Goal: Entertainment & Leisure: Consume media (video, audio)

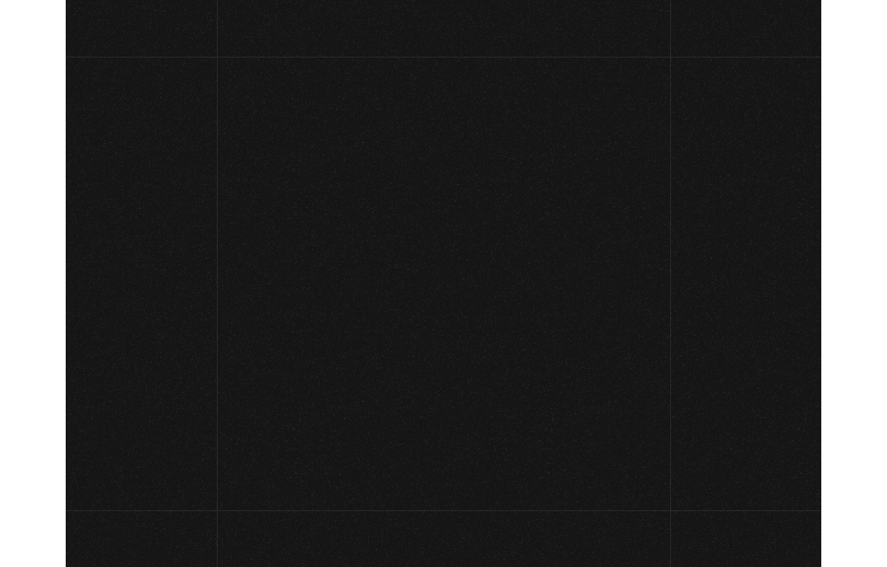
scroll to position [342, 0]
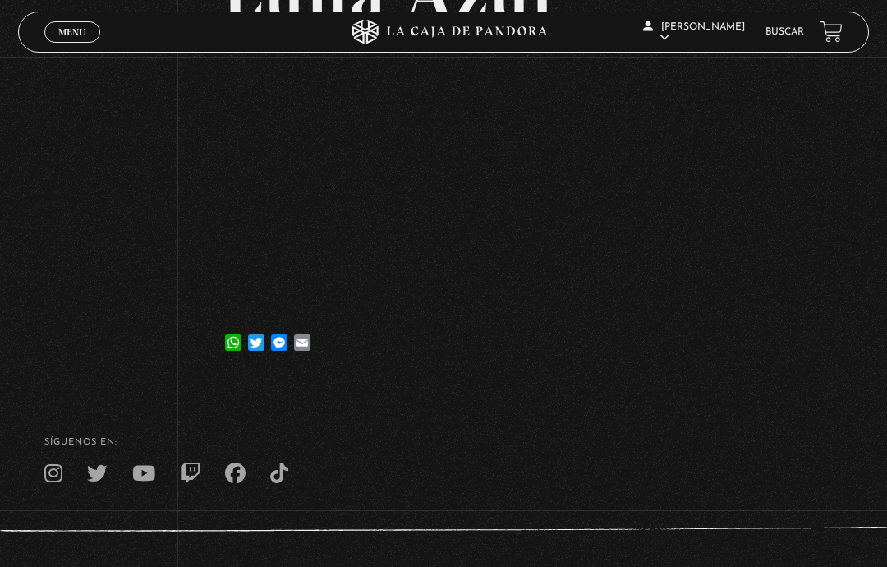
click at [81, 25] on link "Menu Cerrar" at bounding box center [72, 31] width 56 height 21
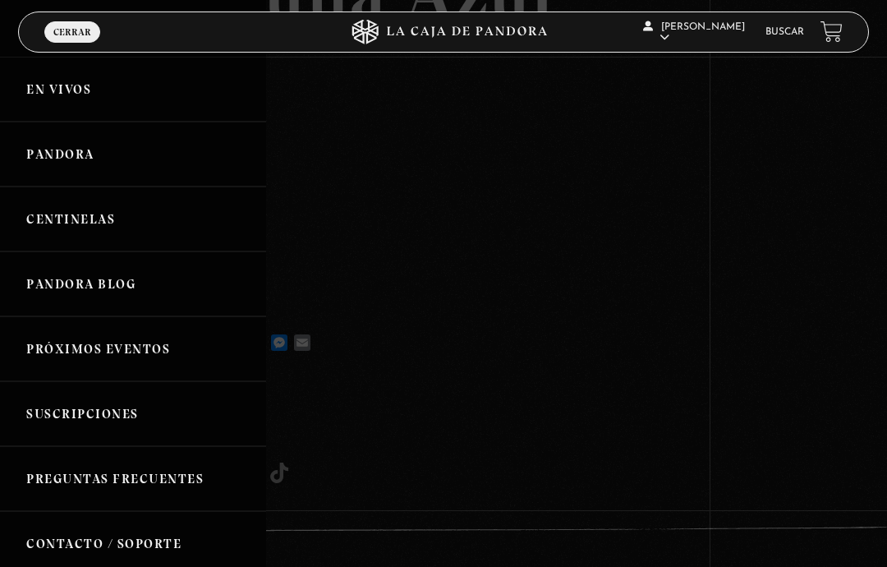
click at [53, 181] on link "Pandora" at bounding box center [133, 154] width 266 height 65
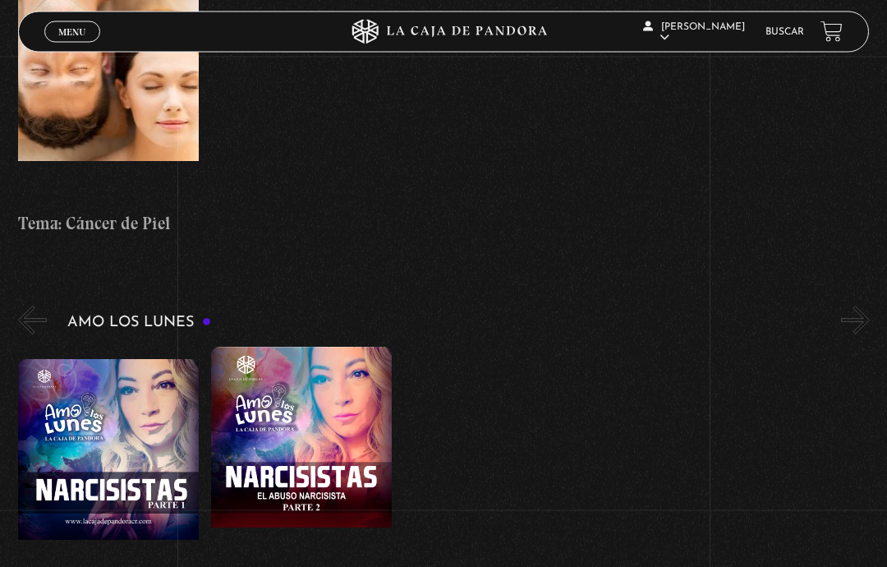
scroll to position [5359, 0]
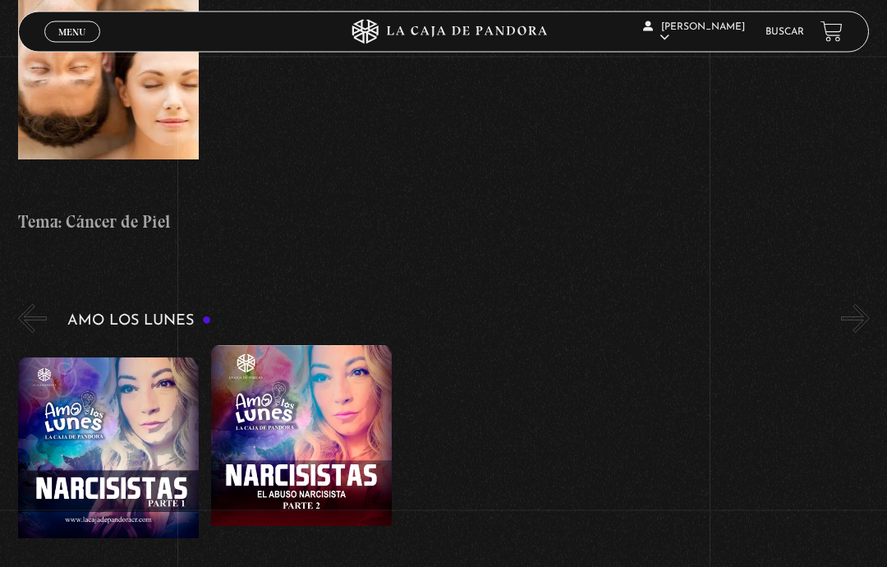
click at [75, 39] on link "Menu Cerrar" at bounding box center [72, 31] width 56 height 21
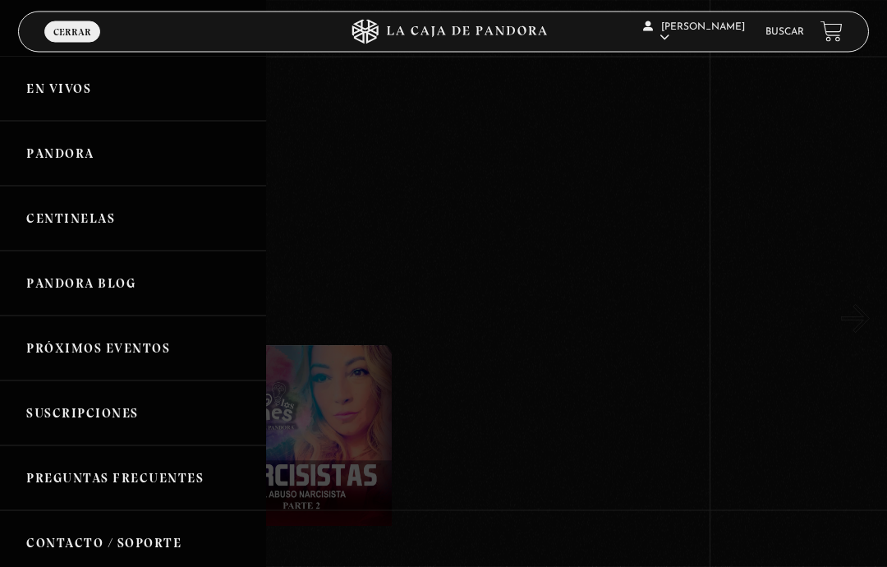
scroll to position [5360, 0]
click at [136, 239] on link "Centinelas" at bounding box center [133, 218] width 266 height 65
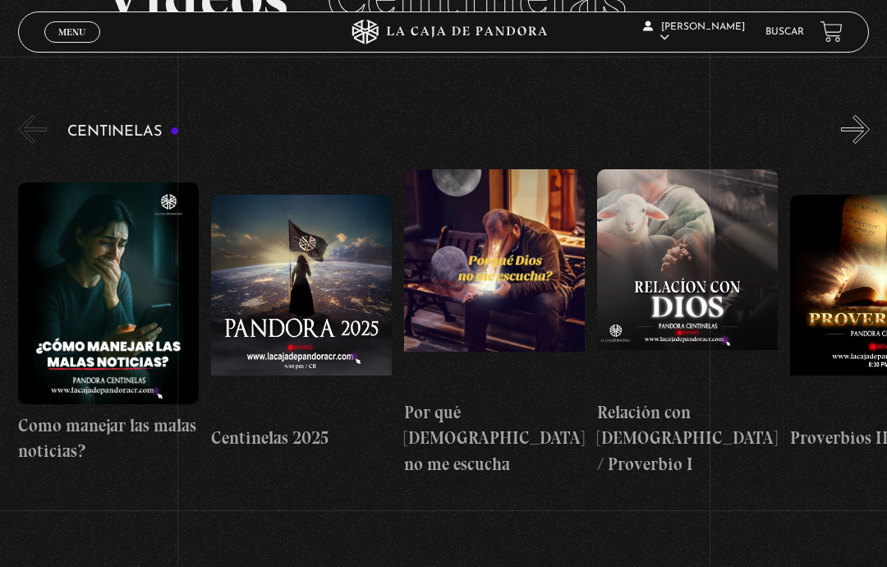
scroll to position [147, 0]
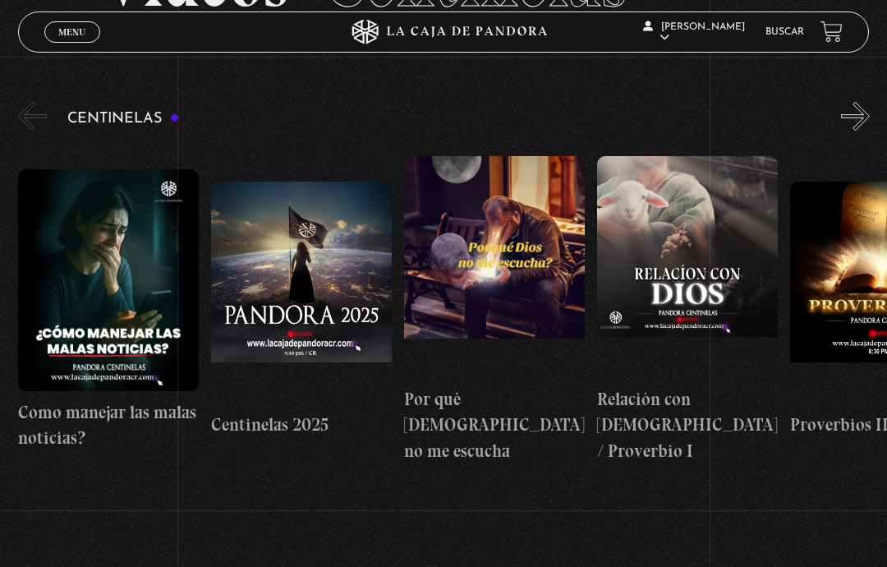
click at [131, 247] on figure at bounding box center [108, 280] width 181 height 222
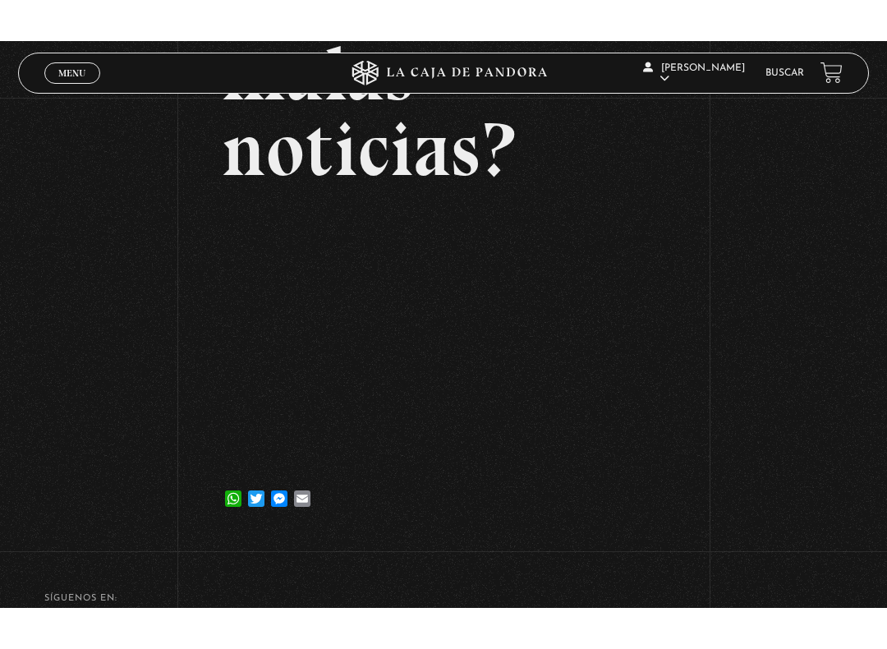
scroll to position [16, 0]
